Goal: Navigation & Orientation: Understand site structure

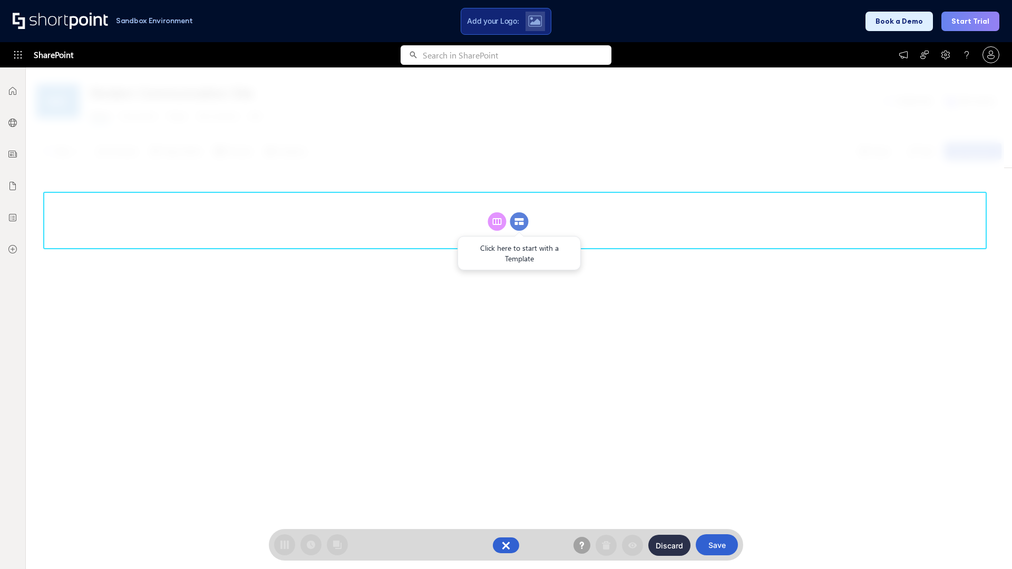
click at [519, 221] on circle at bounding box center [519, 221] width 18 height 18
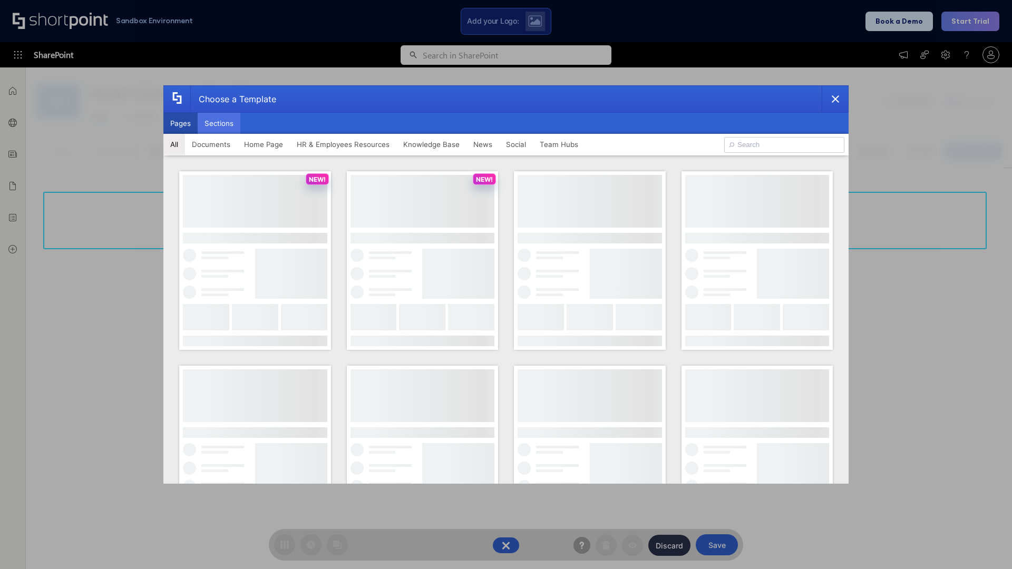
click at [219, 123] on button "Sections" at bounding box center [219, 123] width 43 height 21
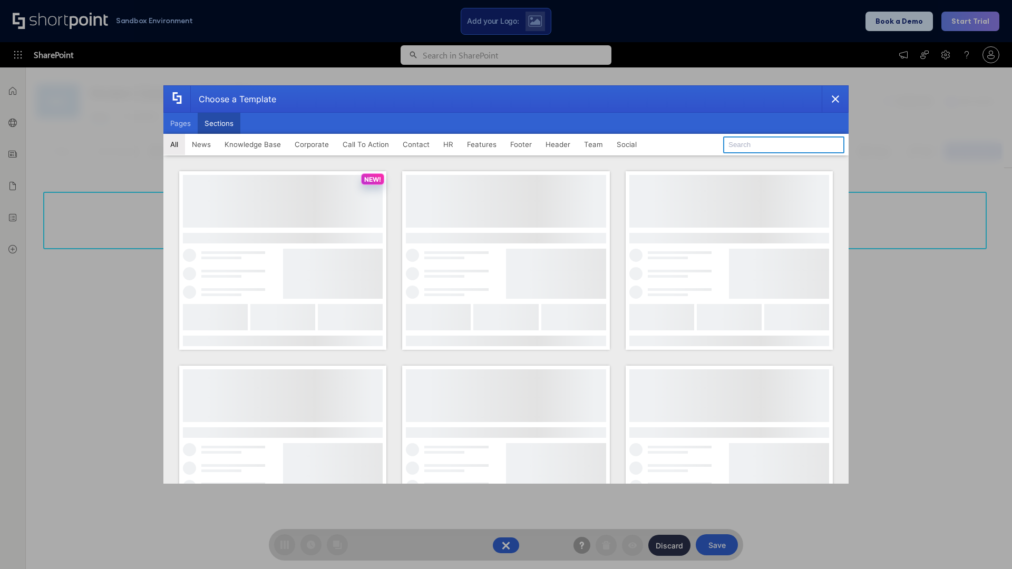
type input "Search"
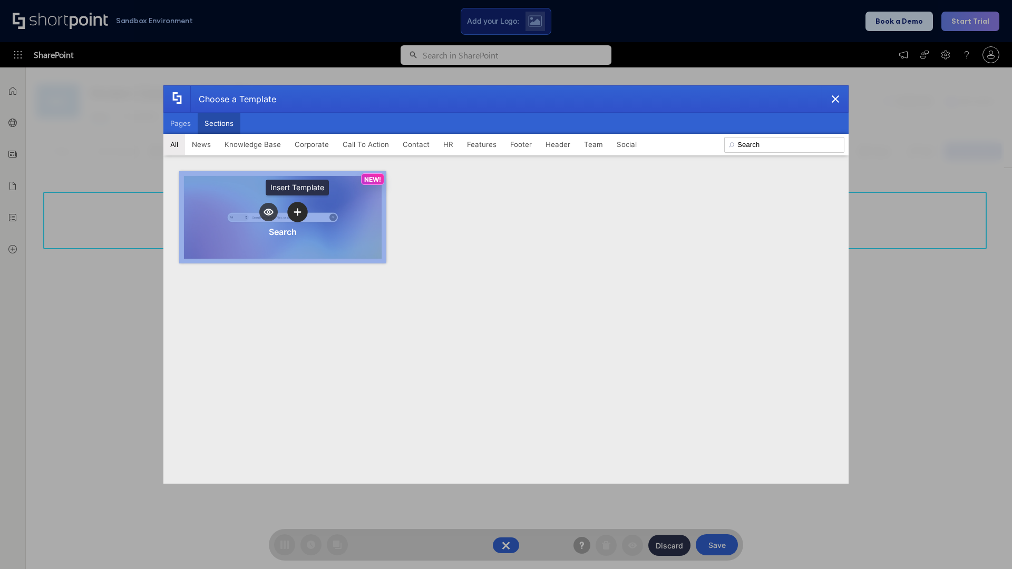
click at [297, 212] on icon "template selector" at bounding box center [297, 212] width 7 height 7
